Goal: Transaction & Acquisition: Purchase product/service

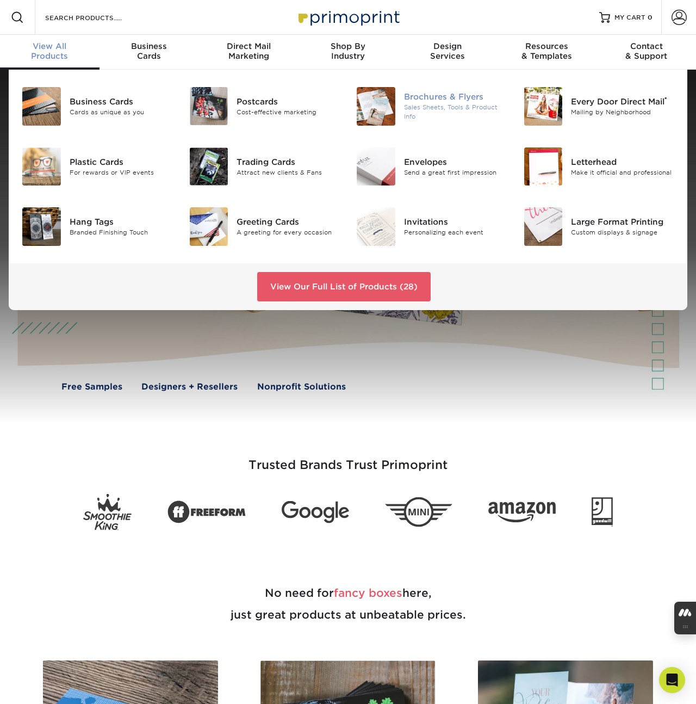
click at [423, 96] on div "Brochures & Flyers" at bounding box center [455, 97] width 103 height 12
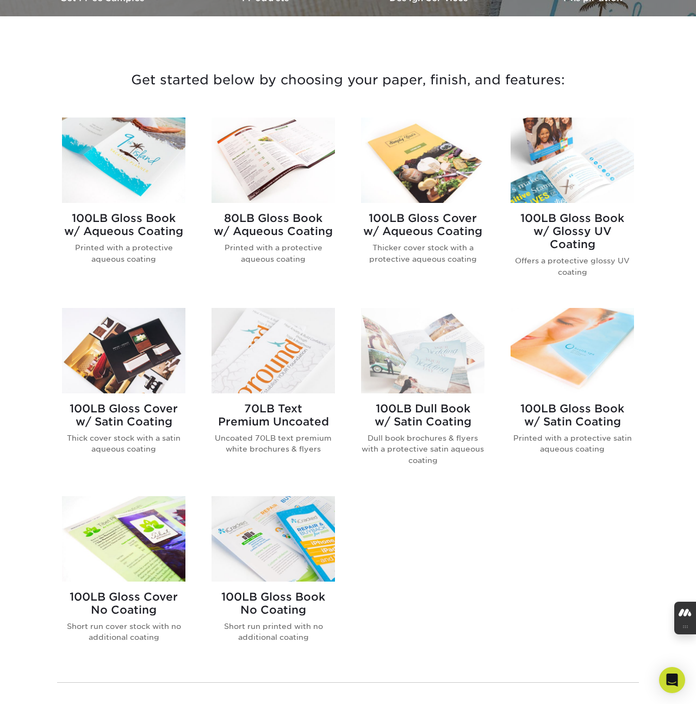
scroll to position [357, 0]
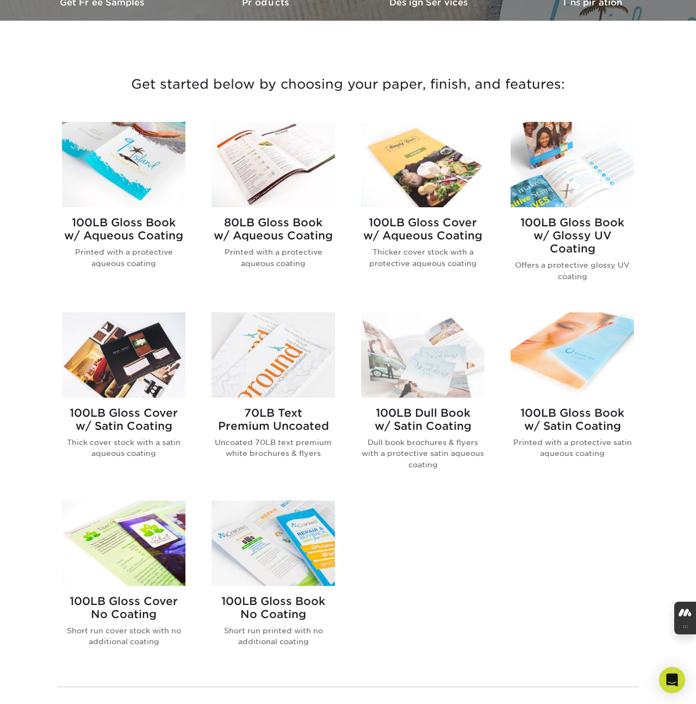
click at [142, 177] on img at bounding box center [123, 164] width 123 height 85
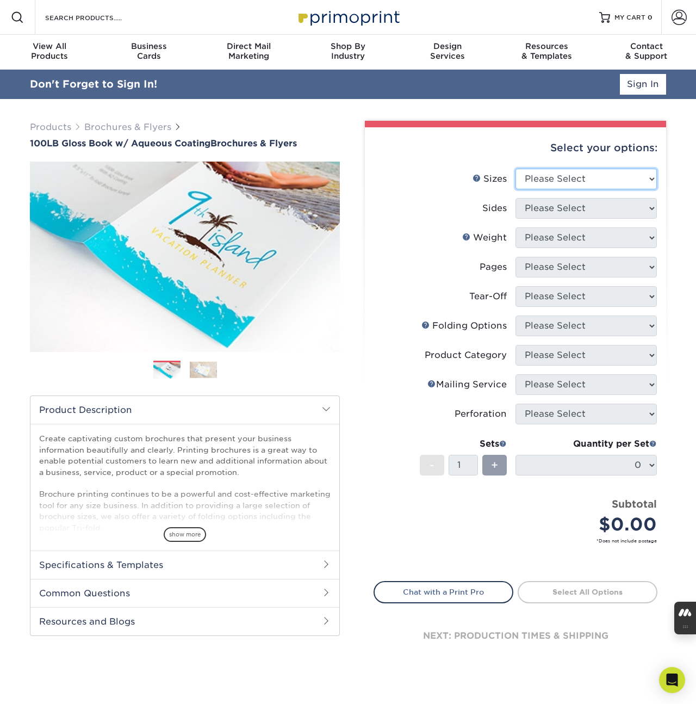
click at [556, 181] on select "Please Select 3.5" x 8.5" 3.5" x 11" 3.67" x 8.5" 4" x 6" 4" x 8.5" 4" x 9" 4" …" at bounding box center [585, 179] width 141 height 21
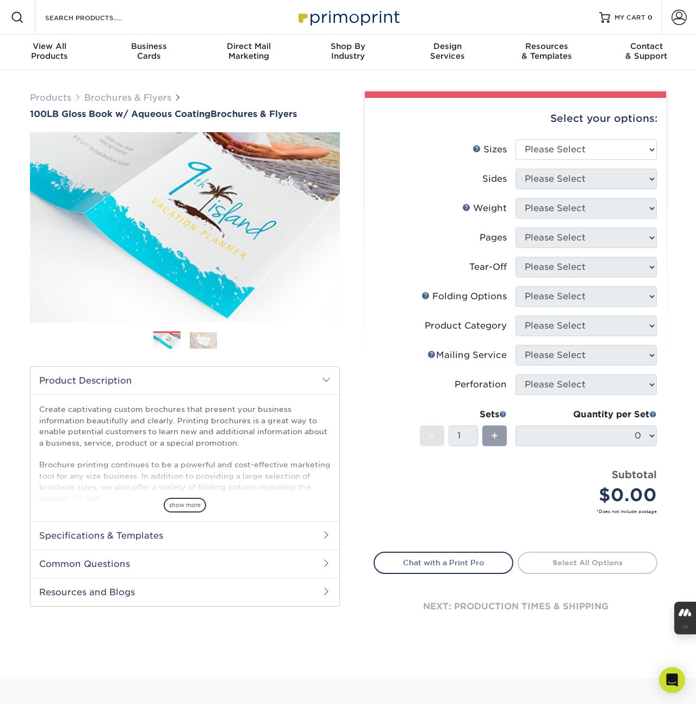
click at [17, 22] on span at bounding box center [17, 17] width 13 height 13
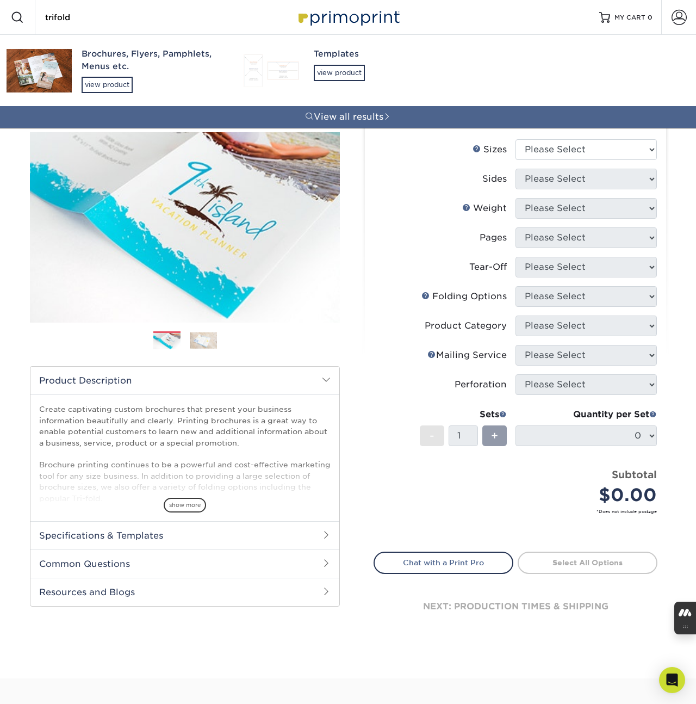
type input "trifold"
click at [120, 59] on div "Brochures, Flyers, Pamphlets, Menus etc." at bounding box center [151, 60] width 138 height 24
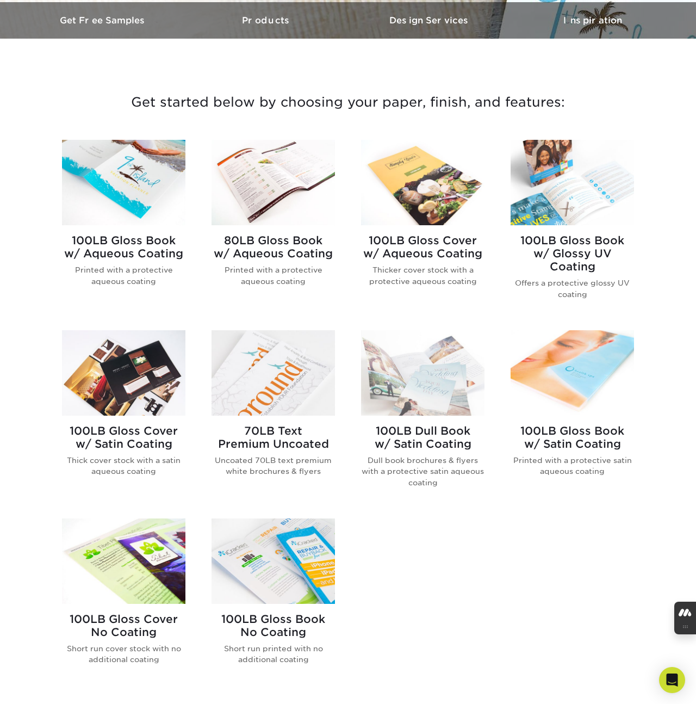
scroll to position [340, 0]
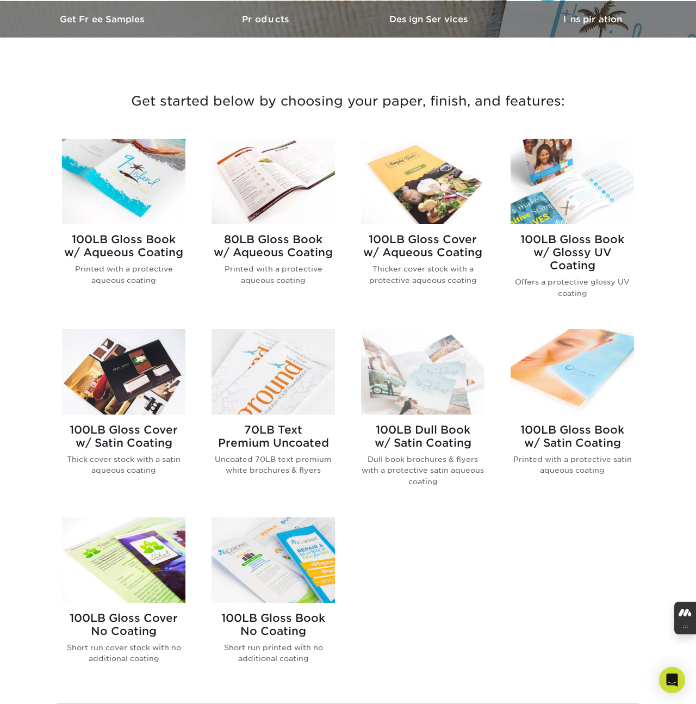
click at [133, 201] on img at bounding box center [123, 181] width 123 height 85
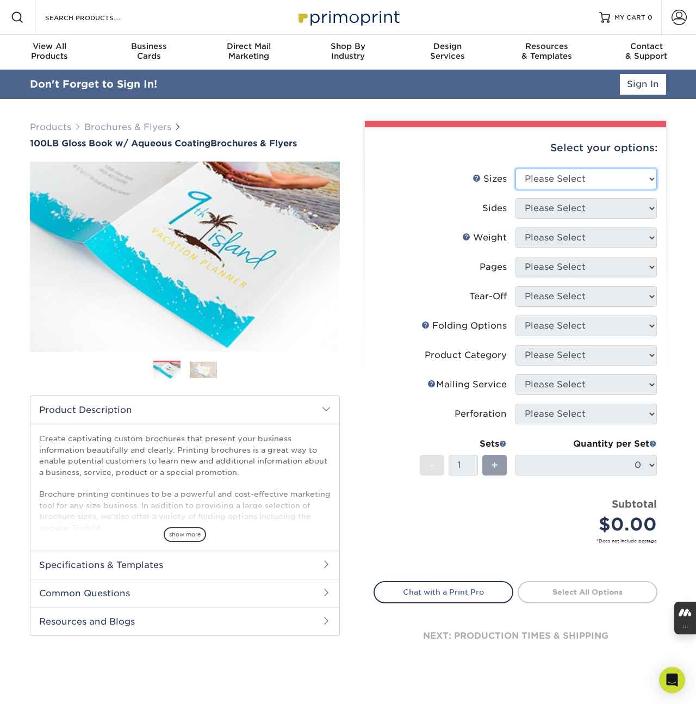
click at [549, 177] on select "Please Select 3.5" x 8.5" 3.5" x 11" 3.67" x 8.5" 4" x 6" 4" x 8.5" 4" x 9" 4" …" at bounding box center [585, 179] width 141 height 21
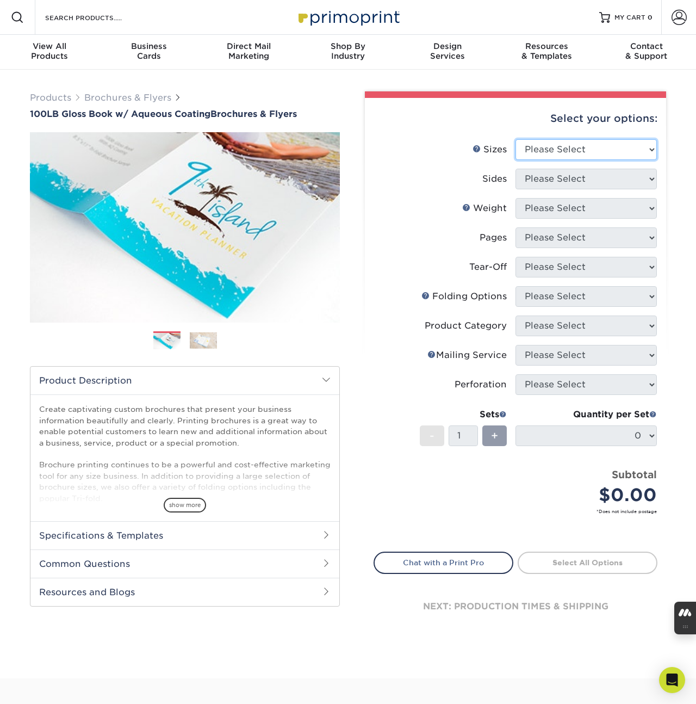
select select "9.00x12.00"
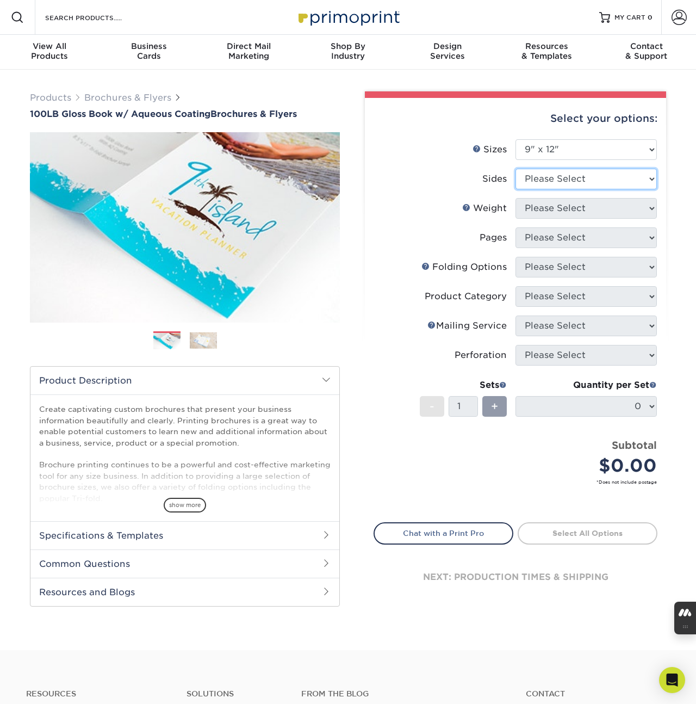
click at [565, 181] on select "Please Select Print Both Sides Print Front Only" at bounding box center [585, 179] width 141 height 21
select select "13abbda7-1d64-4f25-8bb2-c179b224825d"
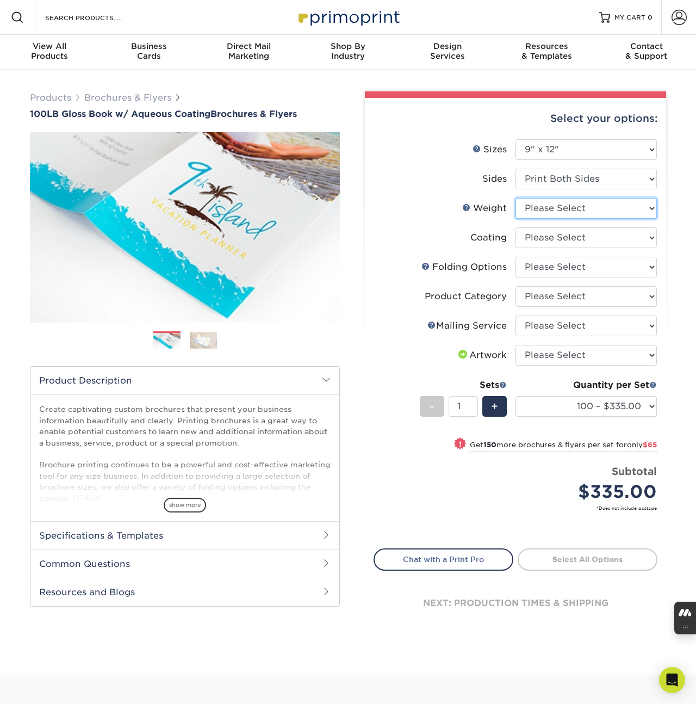
click at [559, 212] on select "Please Select 100LB" at bounding box center [585, 208] width 141 height 21
select select "100LB"
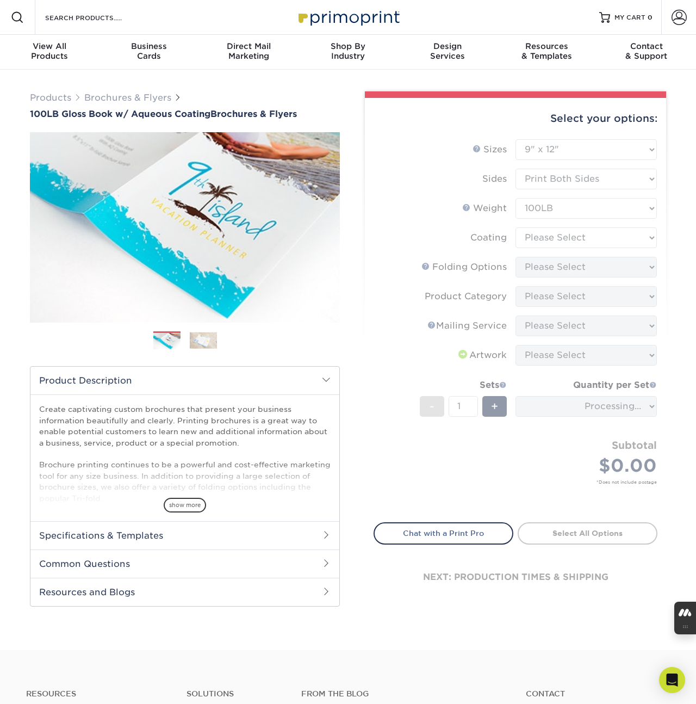
click at [556, 235] on form "Sizes Help Sizes Please Select 3.5" x 8.5" 3.5" x 11" 3.67" x 8.5" 4" x 6" 4" x…" at bounding box center [516, 324] width 284 height 370
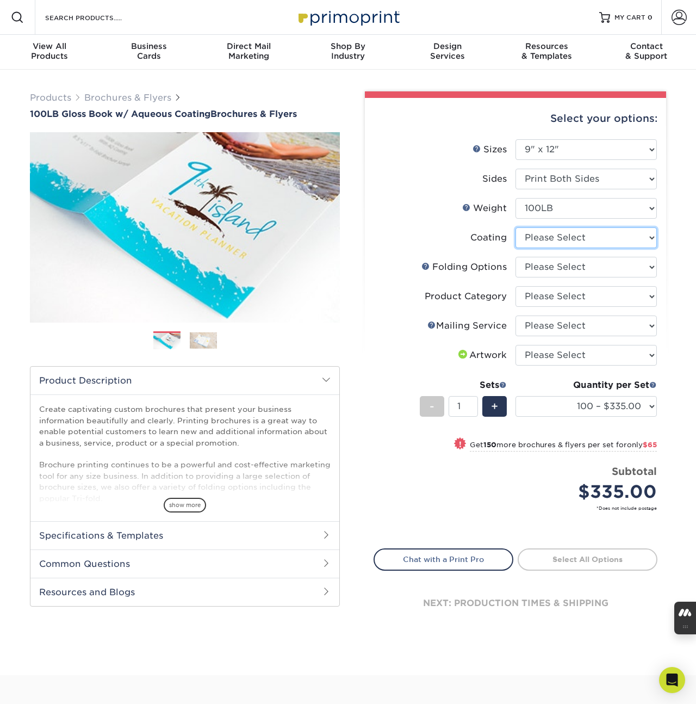
click at [556, 235] on select at bounding box center [585, 237] width 141 height 21
select select "d41dab50-ff65-4f4f-bb17-2afe4d36ae33"
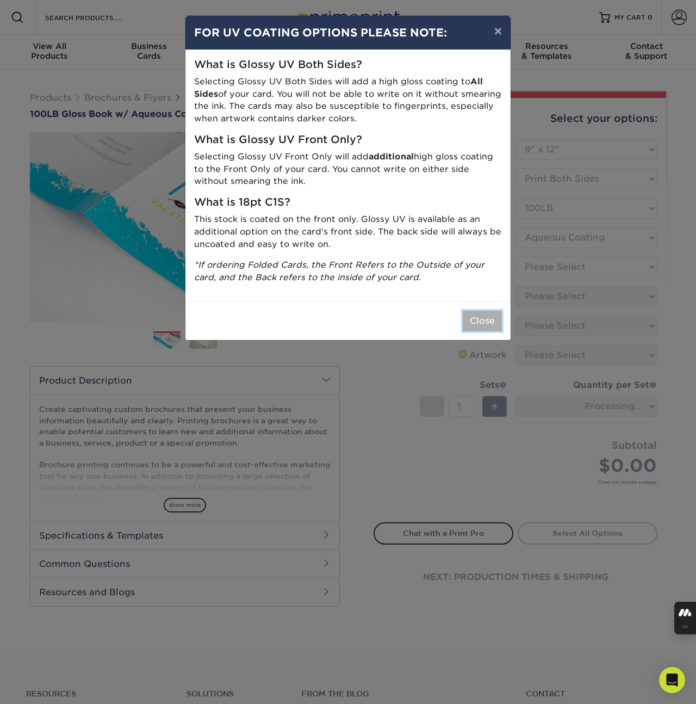
click at [483, 321] on button "Close" at bounding box center [482, 320] width 39 height 21
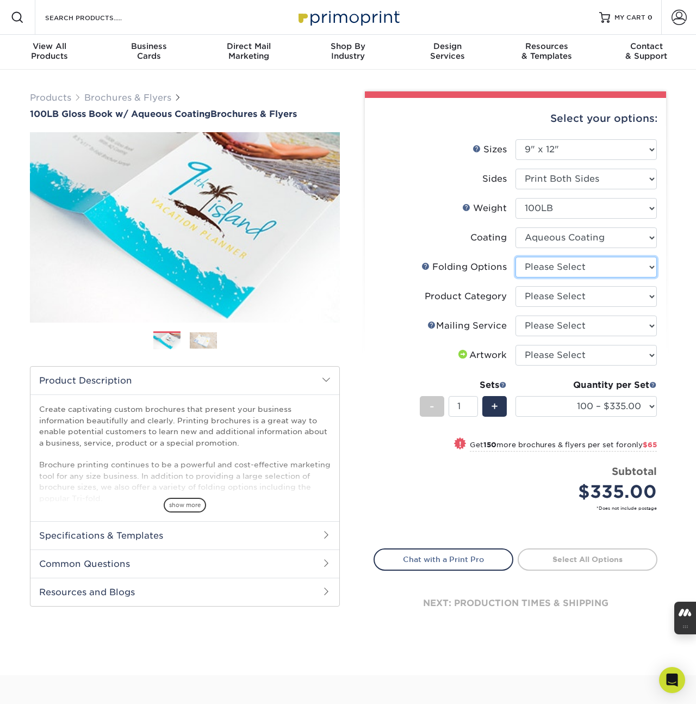
click at [563, 264] on select "Please Select FLAT - No Folding Accordion Fold Roll Fold Tri-Fold / Letter Fold…" at bounding box center [585, 267] width 141 height 21
select select "6bd2fd9e-193e-4811-88f7-94c08206d735"
click at [561, 299] on select "Please Select Flyers and Brochures" at bounding box center [585, 296] width 141 height 21
select select "1a668080-6b7c-4174-b399-2c3833b27ef4"
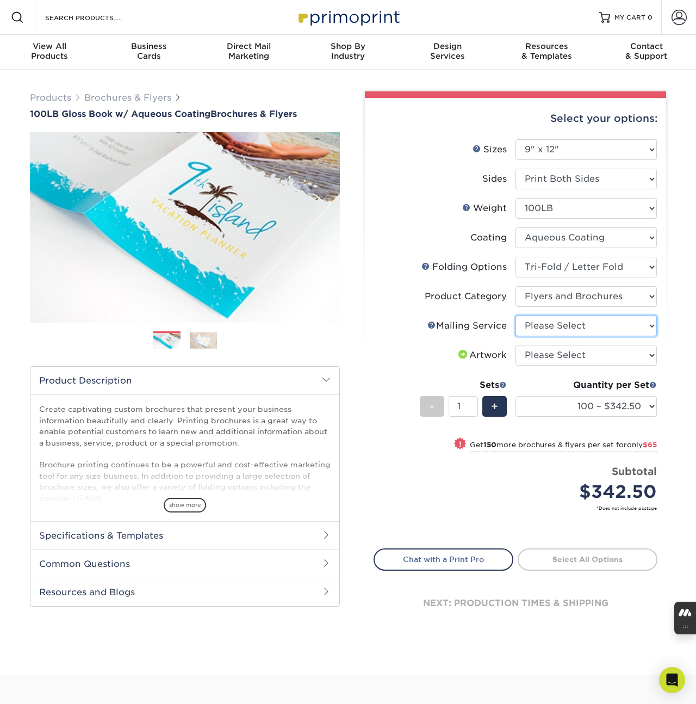
click at [559, 326] on select "Please Select No Direct Mailing Service No, I will mail/stamp/imprint Direct Ma…" at bounding box center [585, 325] width 141 height 21
select select "3e5e9bdd-d78a-4c28-a41d-fe1407925ca6"
click at [558, 354] on select "Please Select I will upload files I need a design - $175" at bounding box center [585, 355] width 141 height 21
select select "upload"
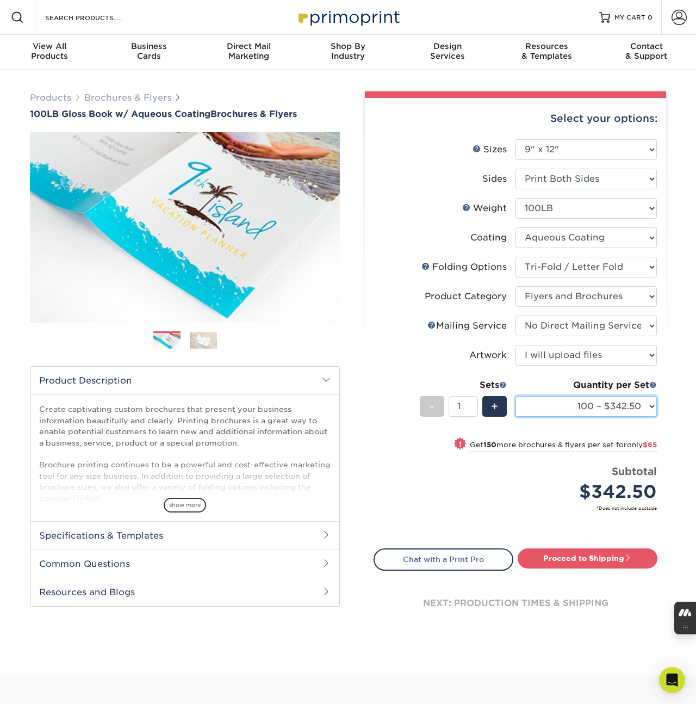
click at [584, 406] on select "100 – $342.50 250 – $407.50 500 – $447.00 1000 – $508.75 2000 – $694.75 2500 – …" at bounding box center [585, 406] width 141 height 21
click at [371, 337] on div "Select your options: Sizes Help Sizes Please Select 3.5" x 8.5" 3.5" x 11" 3.67…" at bounding box center [515, 371] width 301 height 546
click at [351, 245] on div "Select your options: Sizes Help Sizes Please Select 3.5" x 8.5" 4" x 6" 0" at bounding box center [511, 367] width 326 height 553
click at [585, 407] on select "100 – $342.50 250 – $407.50 500 – $447.00 1000 – $508.75 2000 – $694.75 2500 – …" at bounding box center [585, 406] width 141 height 21
